Goal: Task Accomplishment & Management: Manage account settings

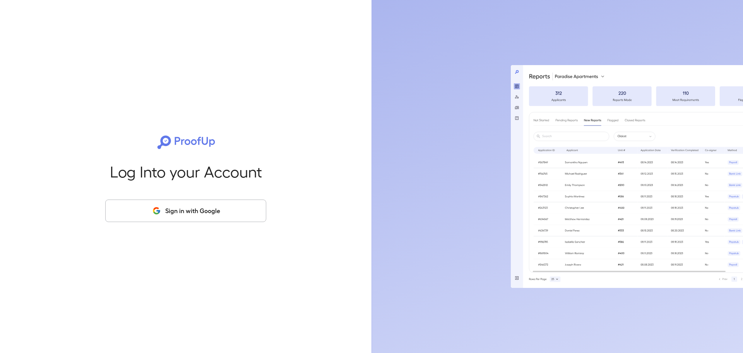
click at [215, 219] on button "Sign in with Google" at bounding box center [185, 210] width 161 height 22
click at [246, 212] on button "Sign in with Google" at bounding box center [185, 210] width 161 height 22
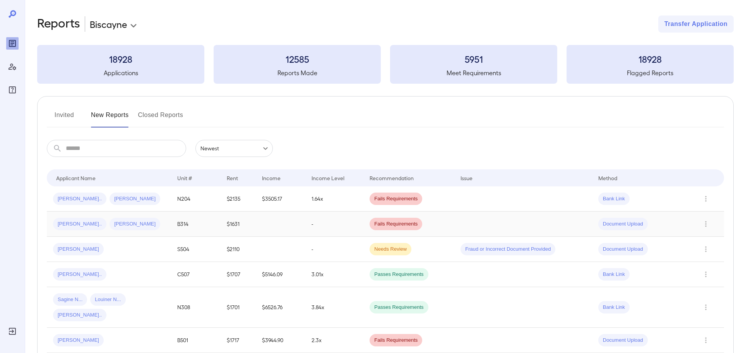
click at [332, 229] on td "-" at bounding box center [334, 223] width 58 height 25
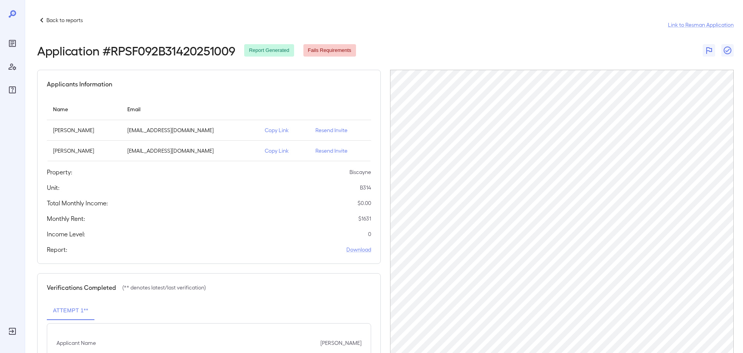
click at [743, 3] on div "Back to reports Link to Resman Application Application # RPSF092B31420251009 Re…" at bounding box center [384, 225] width 719 height 451
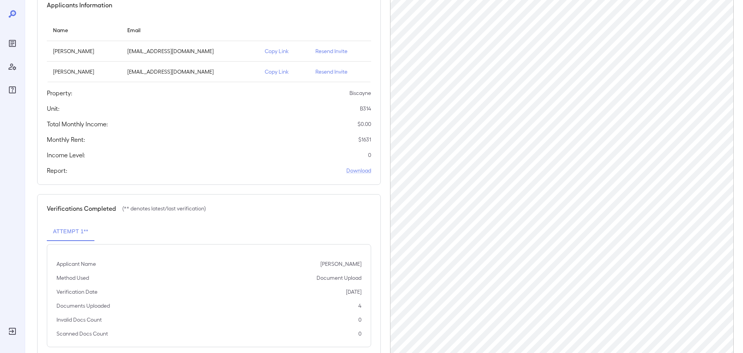
scroll to position [98, 0]
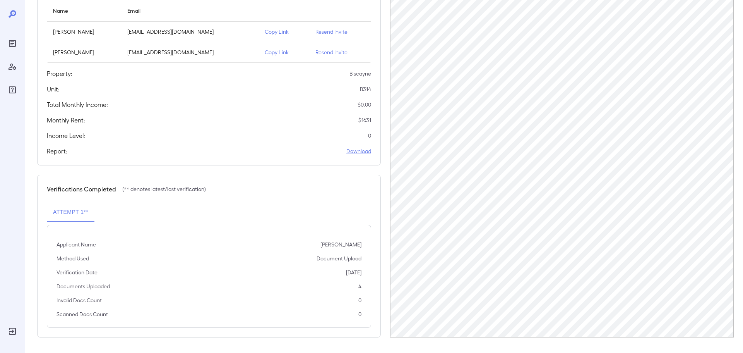
click at [324, 26] on td "Resend Invite" at bounding box center [340, 32] width 62 height 21
click at [328, 31] on p "Resend Invite" at bounding box center [341, 32] width 50 height 8
click at [332, 51] on p "Resend Invite" at bounding box center [341, 52] width 50 height 8
click at [333, 33] on p "Resend Invite" at bounding box center [341, 32] width 50 height 8
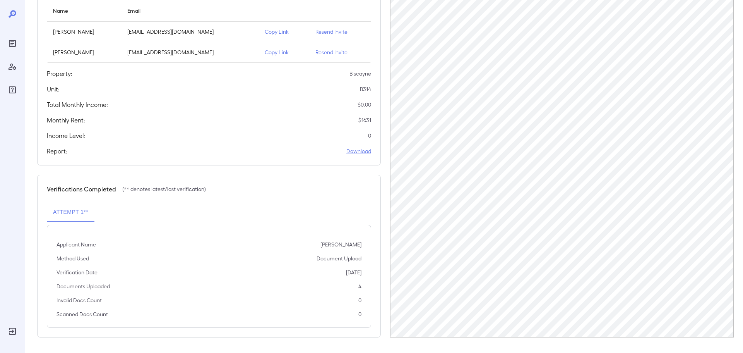
click at [333, 33] on p "Resend Invite" at bounding box center [341, 32] width 50 height 8
click at [321, 53] on p "Resend Invite" at bounding box center [341, 52] width 50 height 8
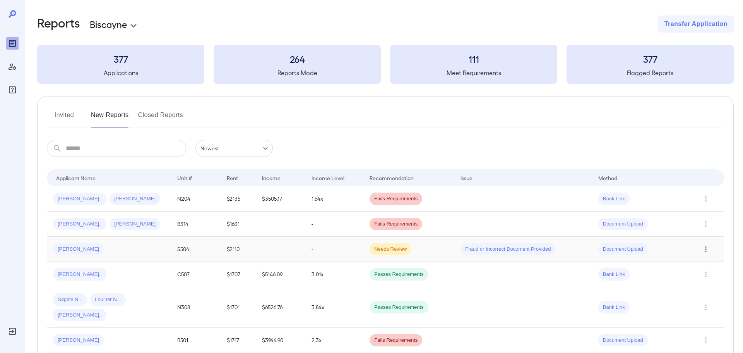
click at [707, 249] on icon "Row Actions" at bounding box center [706, 248] width 9 height 9
click at [129, 250] on div at bounding box center [371, 176] width 743 height 353
click at [68, 248] on span "[PERSON_NAME]" at bounding box center [78, 248] width 51 height 7
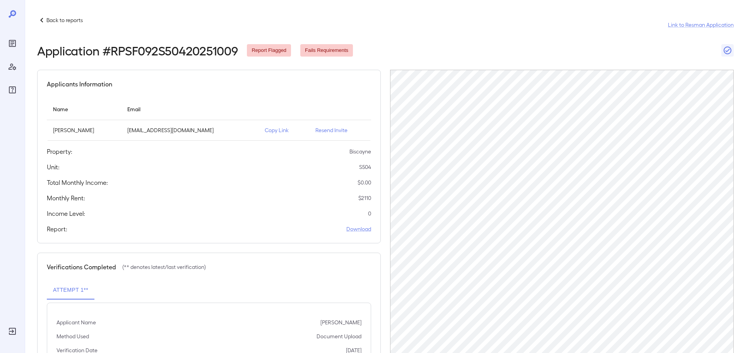
click at [316, 129] on p "Resend Invite" at bounding box center [341, 130] width 50 height 8
click at [322, 130] on p "Resend Invite" at bounding box center [341, 130] width 50 height 8
click at [47, 21] on p "Back to reports" at bounding box center [64, 20] width 36 height 8
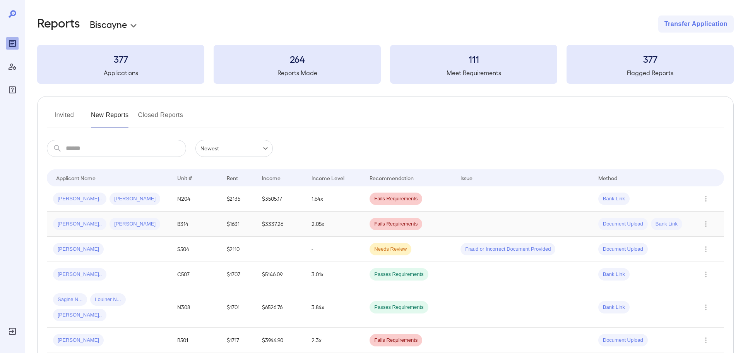
click at [150, 222] on div "[PERSON_NAME].. [PERSON_NAME]" at bounding box center [109, 224] width 112 height 12
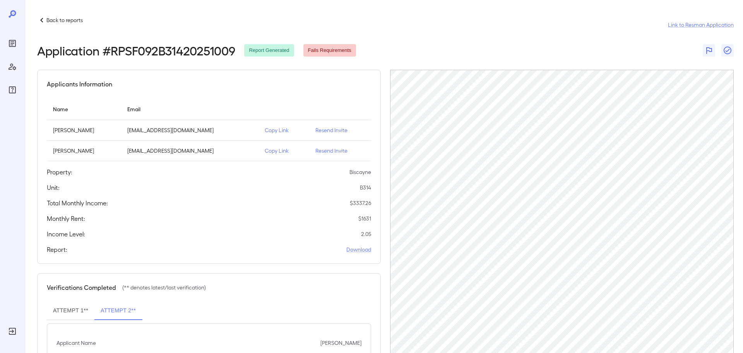
click at [743, 33] on html "Back to reports Link to Resman Application Application # RPSF092B31420251009 Re…" at bounding box center [371, 176] width 743 height 353
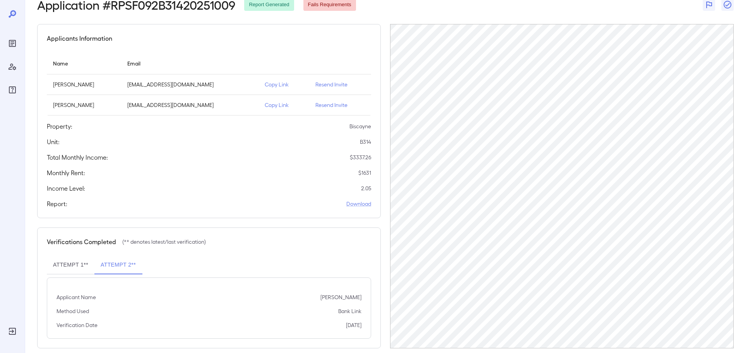
scroll to position [57, 0]
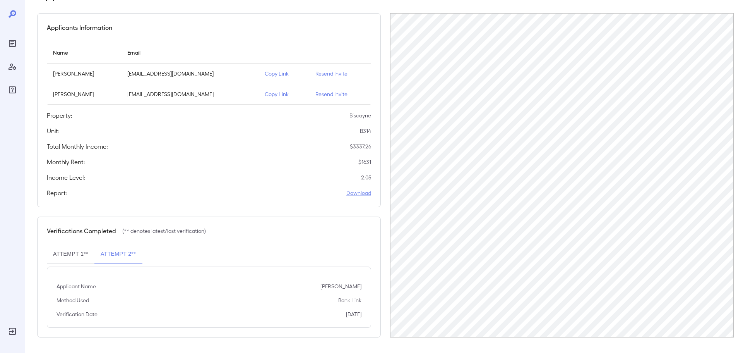
click at [70, 252] on button "Attempt 1**" at bounding box center [71, 254] width 48 height 19
click at [127, 252] on button "Attempt 2**" at bounding box center [118, 254] width 48 height 19
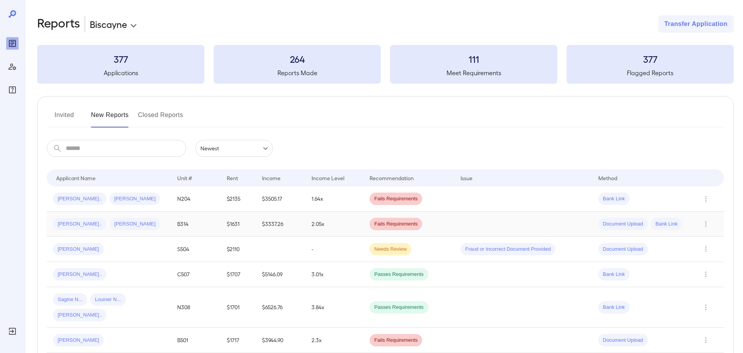
click at [140, 231] on td "[PERSON_NAME].. [PERSON_NAME]" at bounding box center [109, 223] width 124 height 25
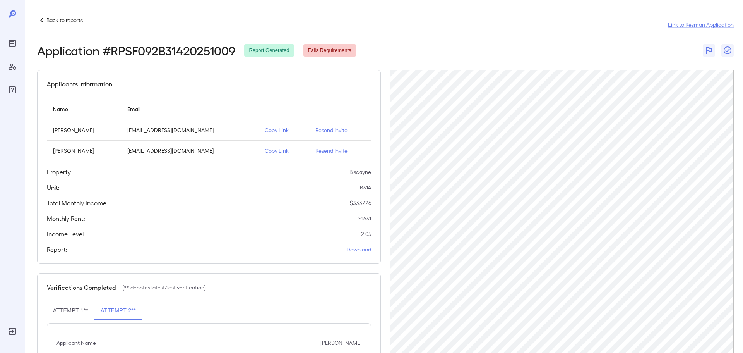
click at [325, 128] on p "Resend Invite" at bounding box center [341, 130] width 50 height 8
click at [47, 18] on p "Back to reports" at bounding box center [64, 20] width 36 height 8
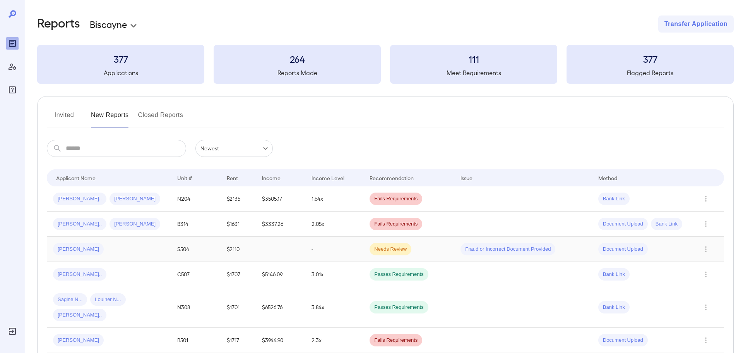
click at [153, 246] on div "[PERSON_NAME]" at bounding box center [109, 249] width 112 height 12
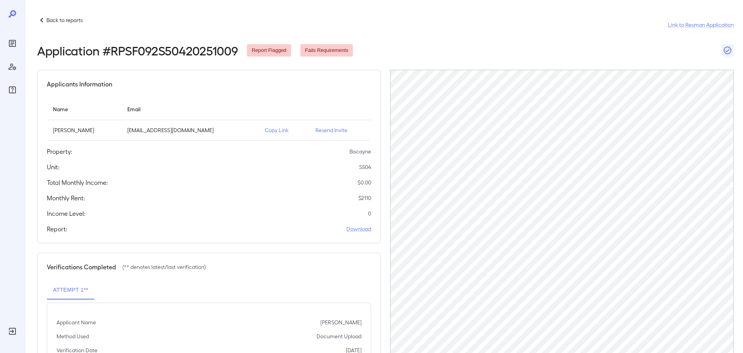
click at [743, 159] on div "Back to reports Link to Resman Application Application # RPSF092S50420251009 Re…" at bounding box center [384, 215] width 719 height 430
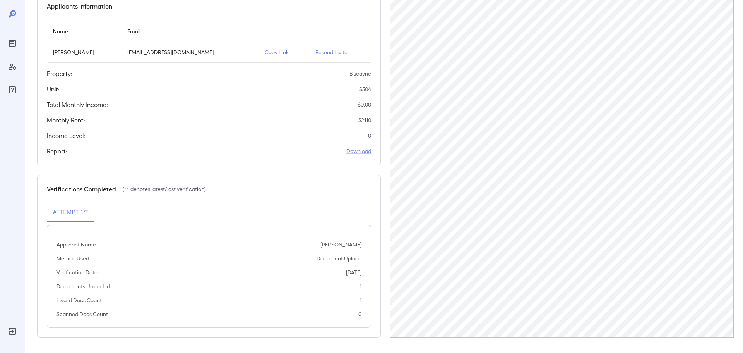
click at [316, 53] on p "Resend Invite" at bounding box center [341, 52] width 50 height 8
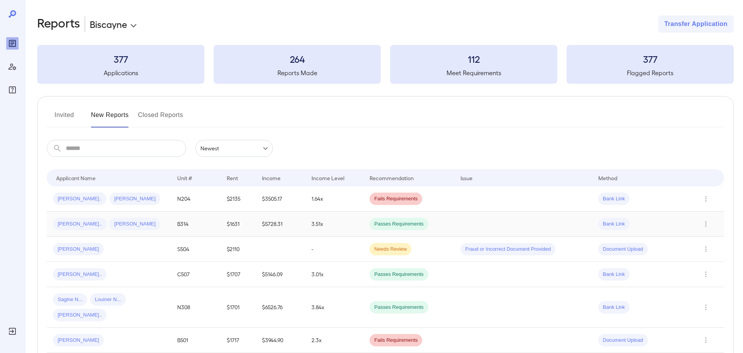
click at [548, 228] on td at bounding box center [522, 223] width 137 height 25
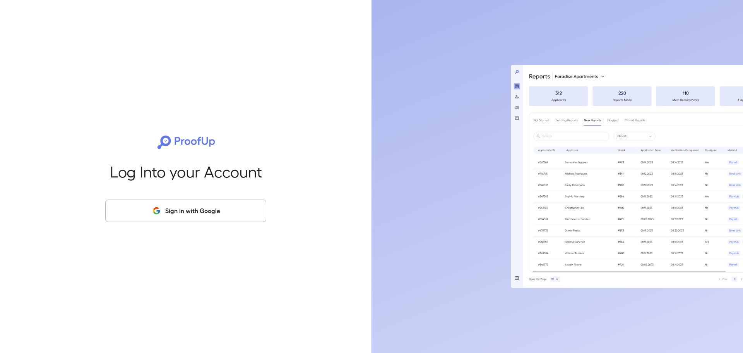
click at [240, 216] on button "Sign in with Google" at bounding box center [185, 210] width 161 height 22
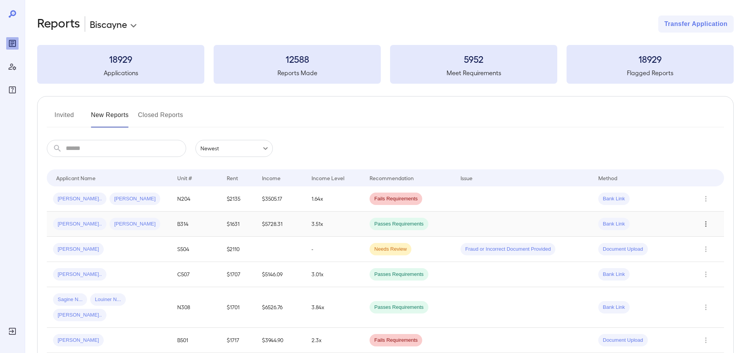
click at [705, 223] on icon "Row Actions" at bounding box center [706, 223] width 9 height 9
click at [568, 223] on div at bounding box center [371, 176] width 743 height 353
click at [147, 225] on div "[PERSON_NAME].. [PERSON_NAME]" at bounding box center [109, 224] width 112 height 12
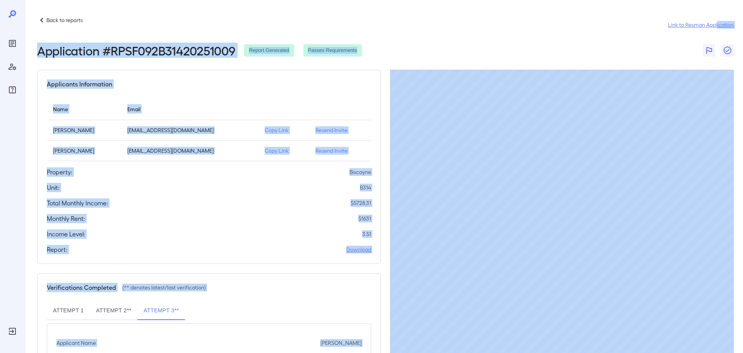
drag, startPoint x: 743, startPoint y: 59, endPoint x: 717, endPoint y: 22, distance: 44.9
click at [717, 22] on div "Back to reports Link to Resman Application Application # RPSF092B31420251009 Re…" at bounding box center [384, 204] width 719 height 409
click at [410, 20] on div "Back to reports Link to Resman Application" at bounding box center [385, 24] width 697 height 19
